Goal: Task Accomplishment & Management: Use online tool/utility

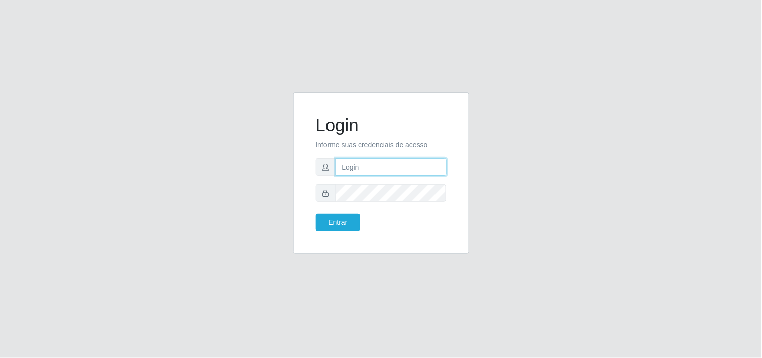
click at [407, 163] on input "text" at bounding box center [391, 167] width 111 height 18
type input "c"
type input "biatriz@comprebem"
click at [316, 214] on button "Entrar" at bounding box center [338, 223] width 44 height 18
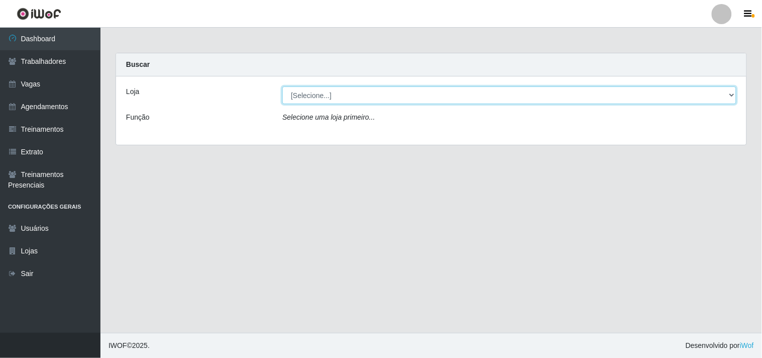
click at [318, 95] on select "[Selecione...] Supermercado Compre Bem - Itabaiana" at bounding box center [509, 95] width 454 height 18
select select "264"
click at [282, 86] on select "[Selecione...] Supermercado Compre Bem - Itabaiana" at bounding box center [509, 95] width 454 height 18
